Goal: Unclear

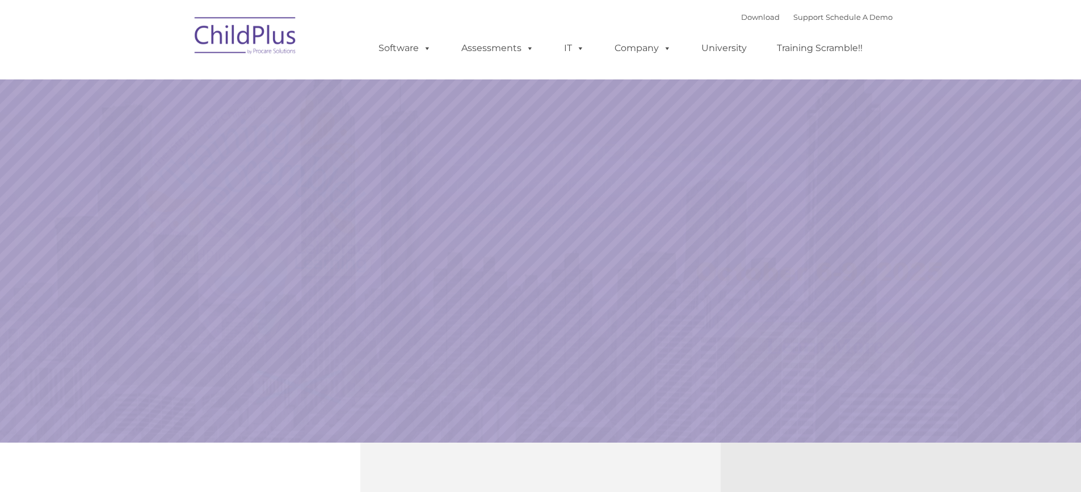
select select "MEDIUM"
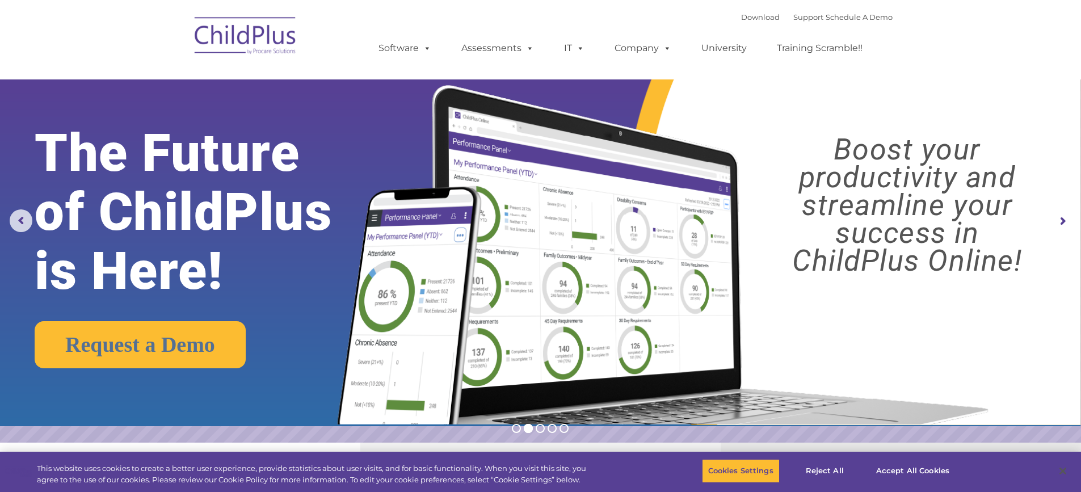
click at [221, 183] on rs-layer "The Future of ChildPlus is Here!" at bounding box center [207, 212] width 345 height 177
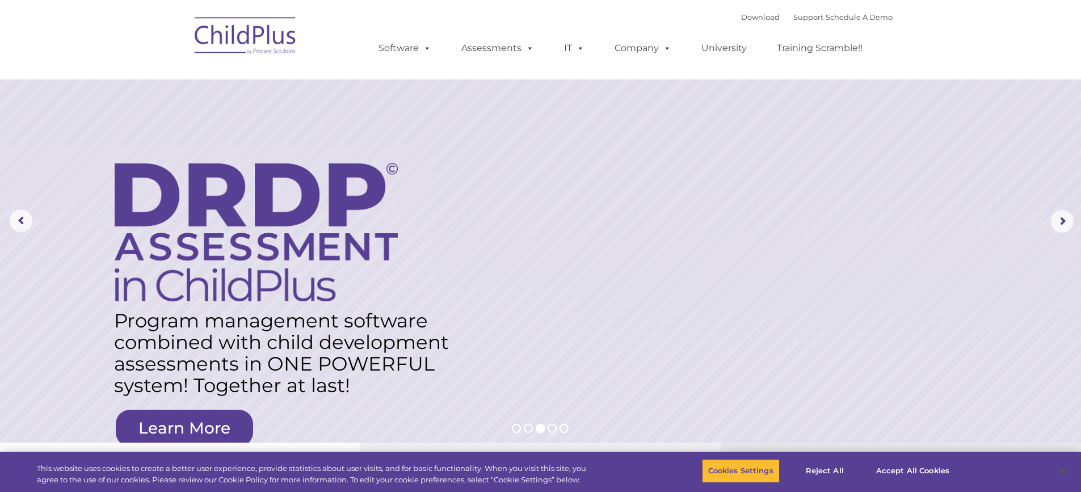
click at [283, 39] on img at bounding box center [245, 37] width 113 height 57
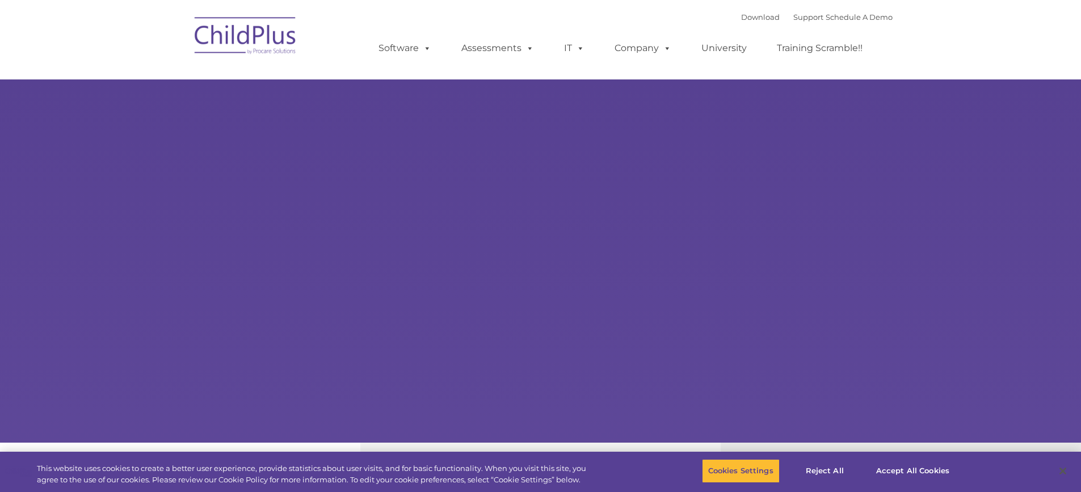
select select "MEDIUM"
